Goal: Transaction & Acquisition: Book appointment/travel/reservation

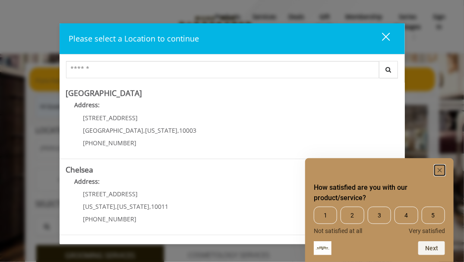
click at [441, 170] on icon "Hide survey" at bounding box center [440, 170] width 4 height 4
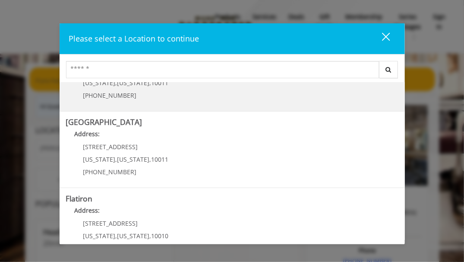
scroll to position [86, 0]
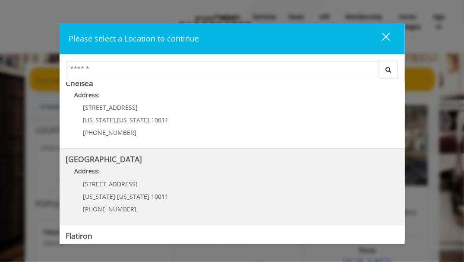
click at [114, 167] on Street "Address:" at bounding box center [232, 173] width 333 height 14
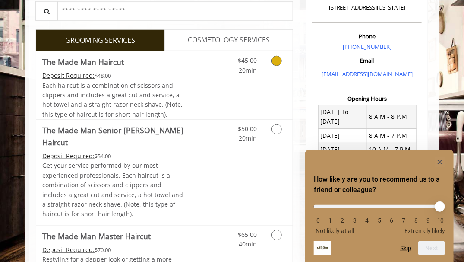
scroll to position [216, 0]
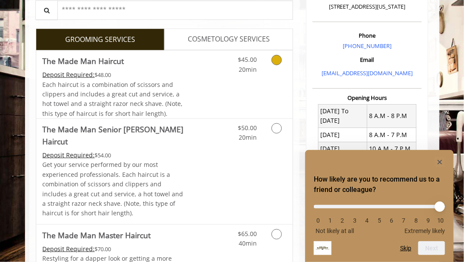
click at [279, 59] on icon "Grooming services" at bounding box center [277, 60] width 10 height 10
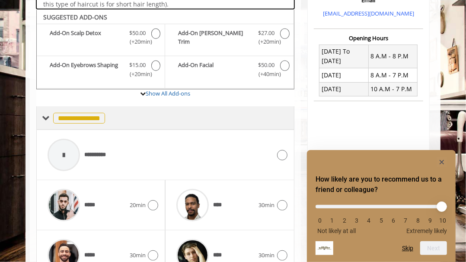
scroll to position [284, 0]
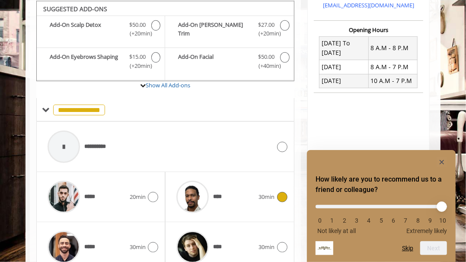
click at [278, 194] on icon at bounding box center [282, 197] width 10 height 10
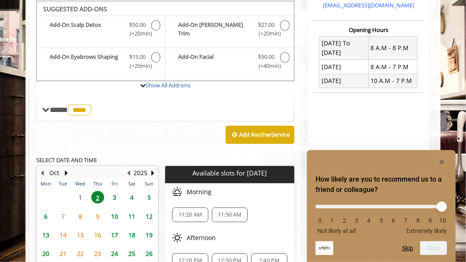
click at [115, 193] on span "3" at bounding box center [114, 197] width 13 height 13
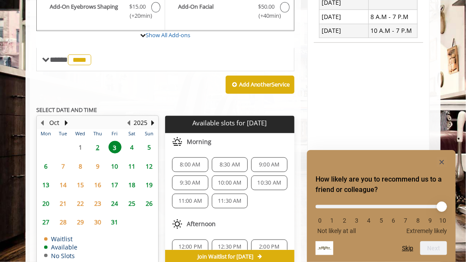
scroll to position [375, 0]
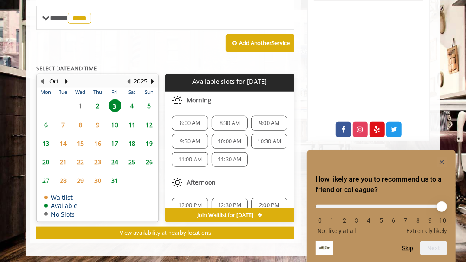
click at [199, 140] on span "9:30 AM" at bounding box center [190, 141] width 20 height 7
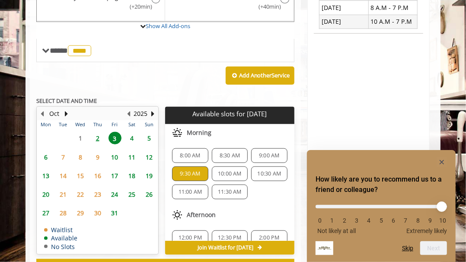
scroll to position [362, 0]
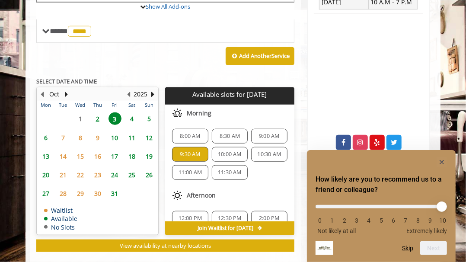
click at [114, 133] on span "10" at bounding box center [114, 137] width 13 height 13
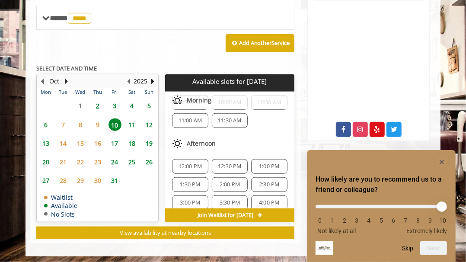
scroll to position [0, 0]
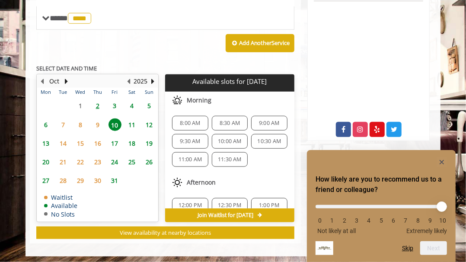
click at [115, 160] on span "24" at bounding box center [114, 162] width 13 height 13
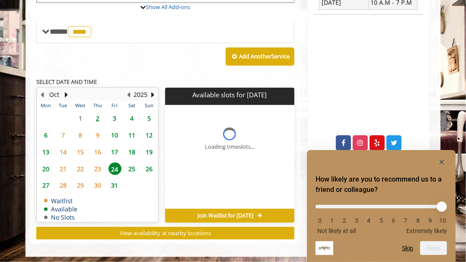
scroll to position [375, 0]
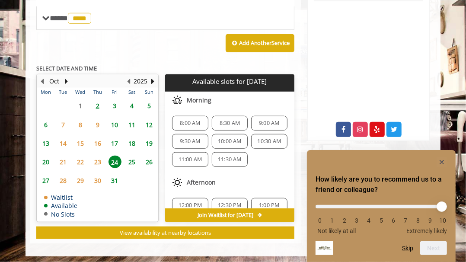
click at [114, 122] on span "10" at bounding box center [114, 124] width 13 height 13
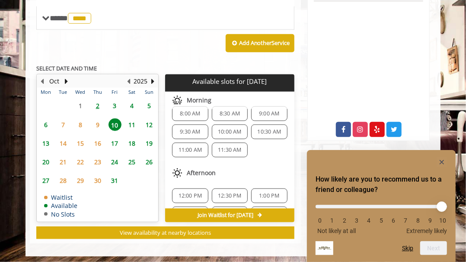
scroll to position [0, 0]
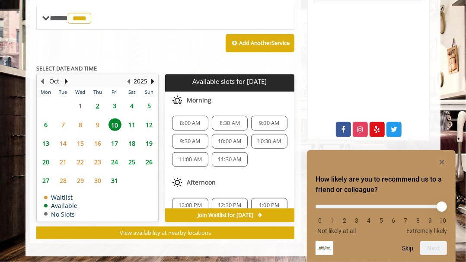
click at [193, 157] on span "11:00 AM" at bounding box center [190, 159] width 24 height 7
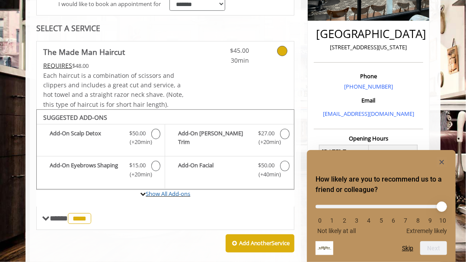
scroll to position [346, 0]
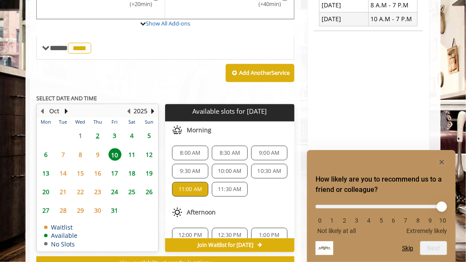
click at [250, 241] on span "Join Waitlist for Fri, Oct 10 2025" at bounding box center [225, 244] width 56 height 7
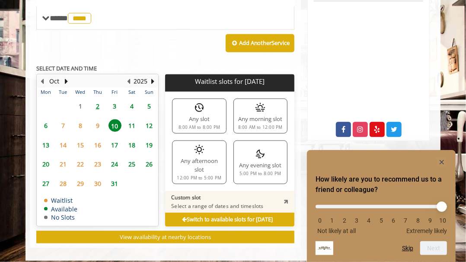
scroll to position [386, 0]
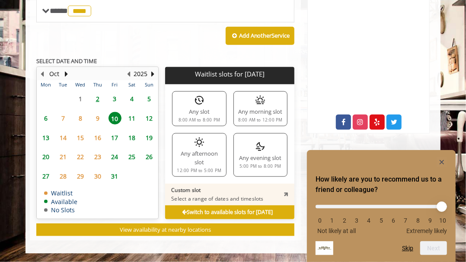
click at [233, 195] on p "Select a range of dates and timeslots" at bounding box center [217, 198] width 92 height 7
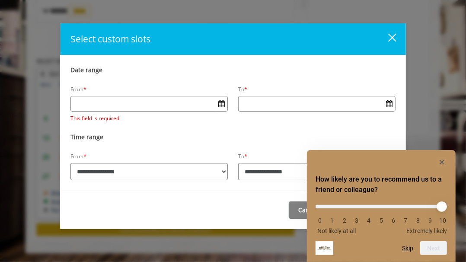
click at [393, 35] on div "close" at bounding box center [386, 39] width 17 height 13
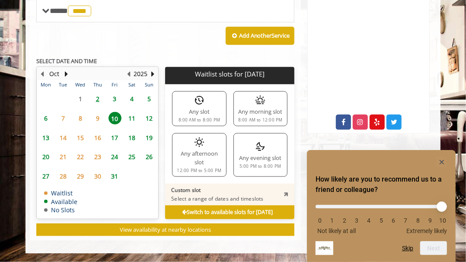
click at [116, 93] on span "3" at bounding box center [114, 98] width 13 height 13
click at [182, 210] on icon at bounding box center [184, 213] width 5 height 6
